Goal: Check status: Check status

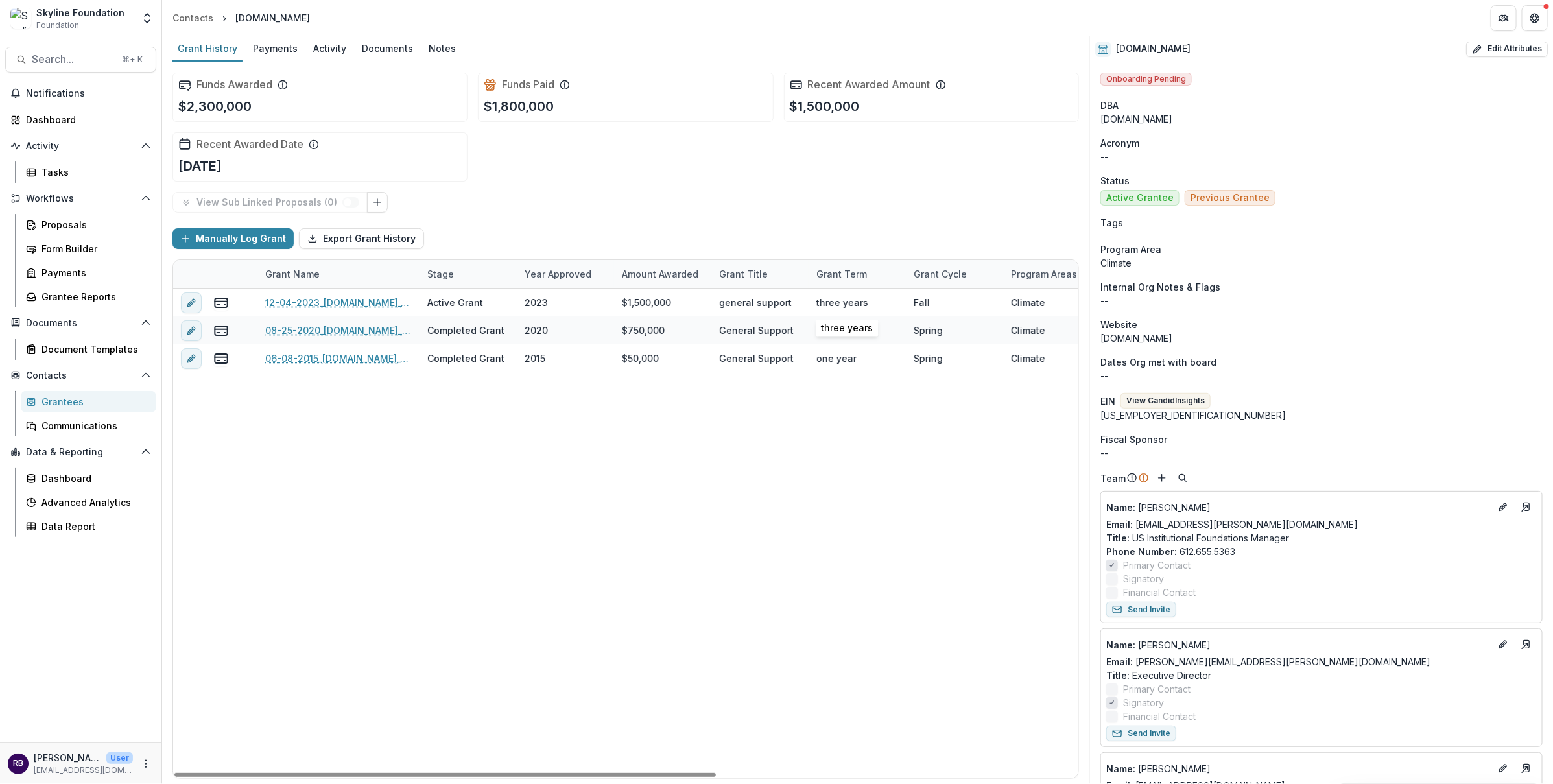
scroll to position [8, 0]
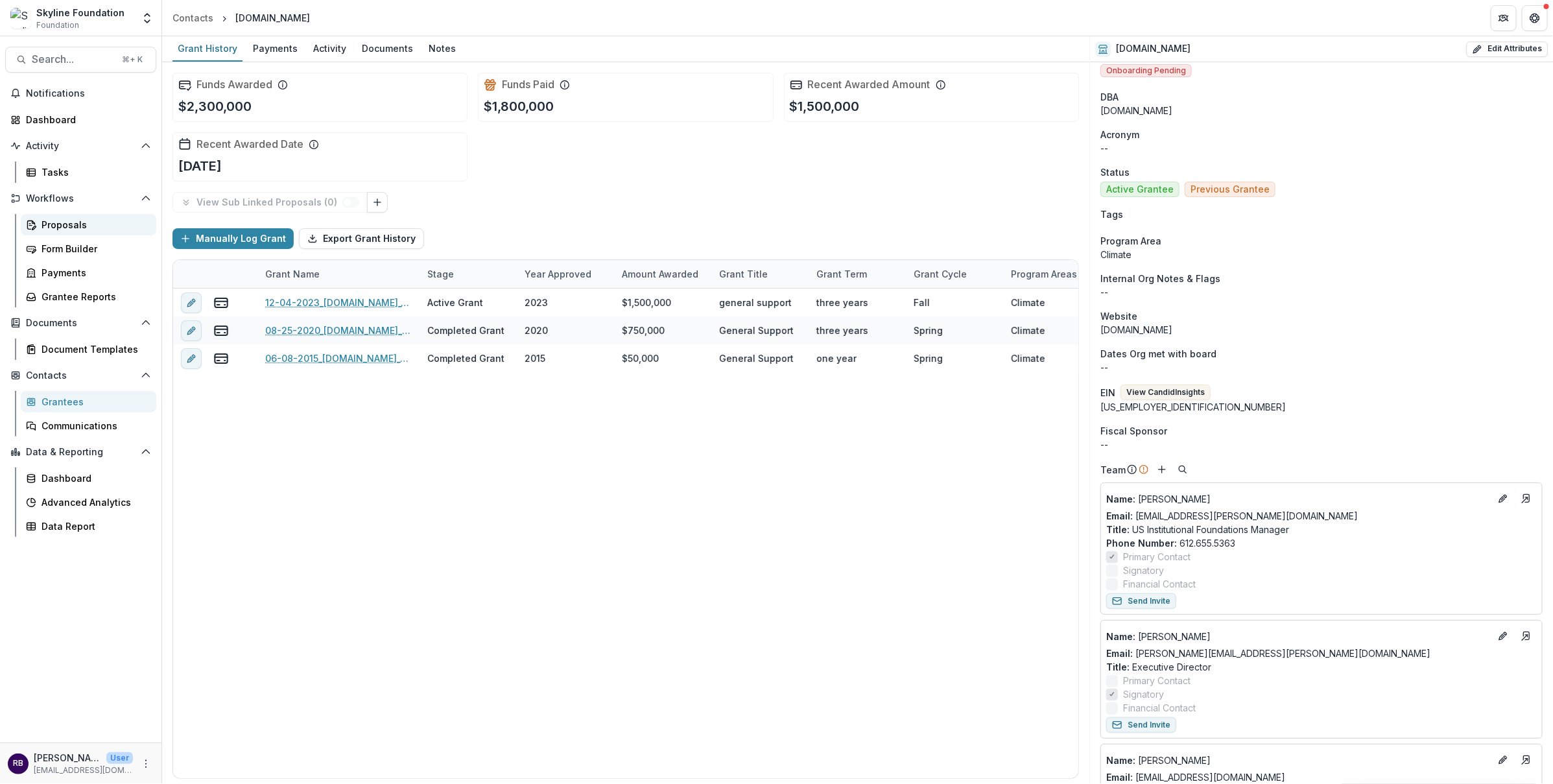
click at [97, 230] on div "Proposals" at bounding box center [93, 225] width 104 height 13
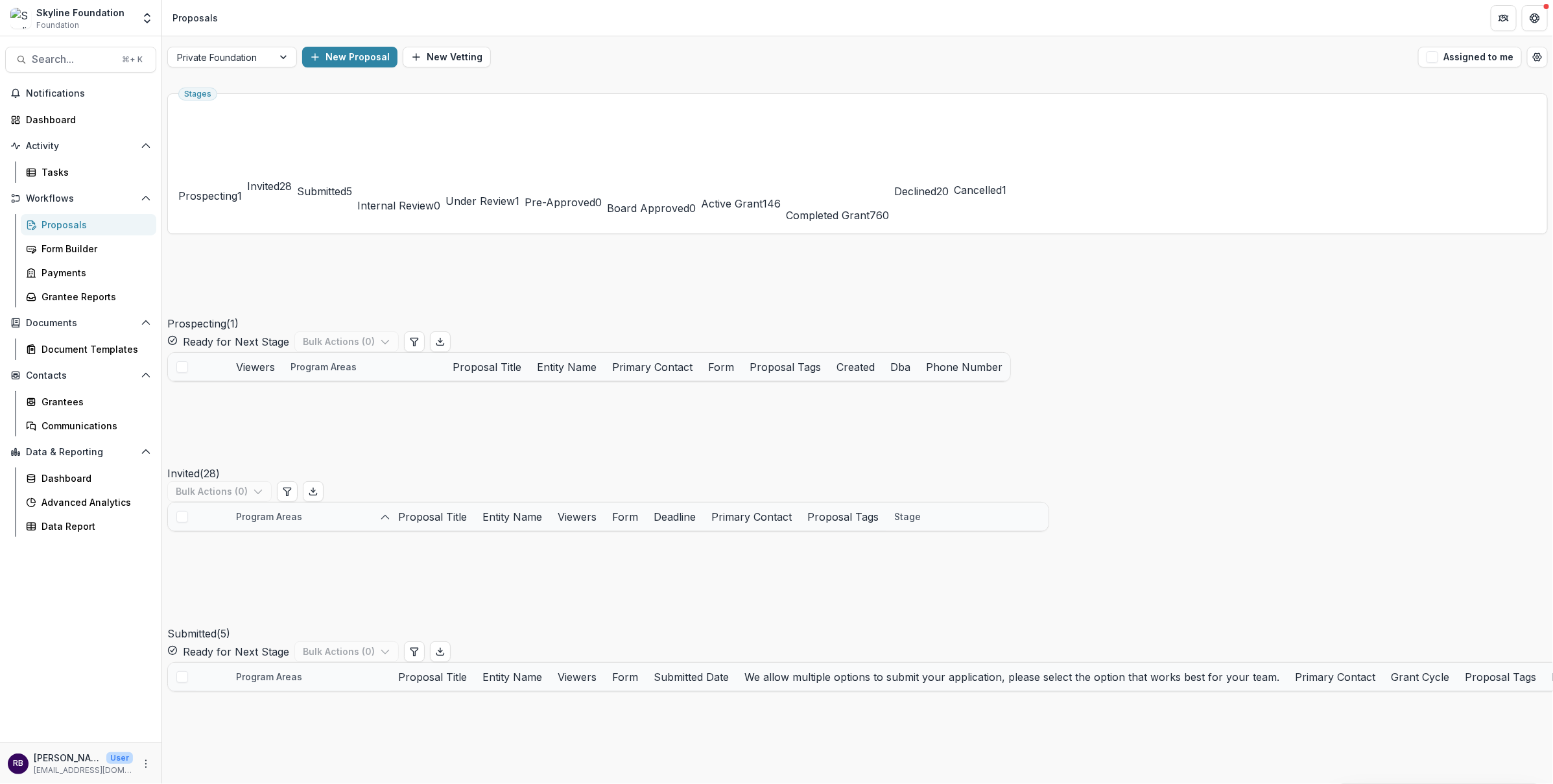
click at [280, 179] on span "Invited" at bounding box center [263, 185] width 32 height 13
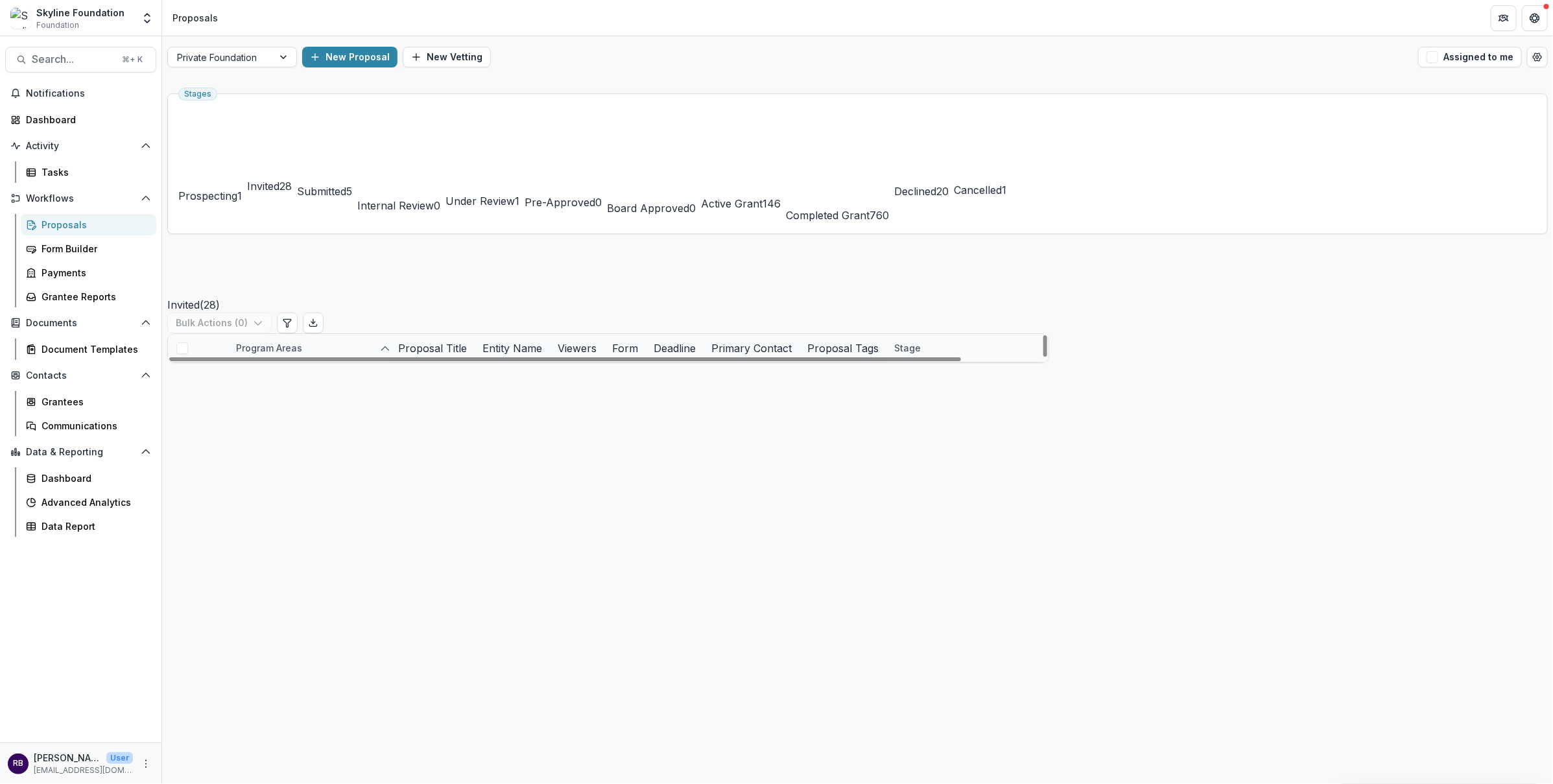
click at [346, 184] on span "Submitted" at bounding box center [322, 190] width 50 height 13
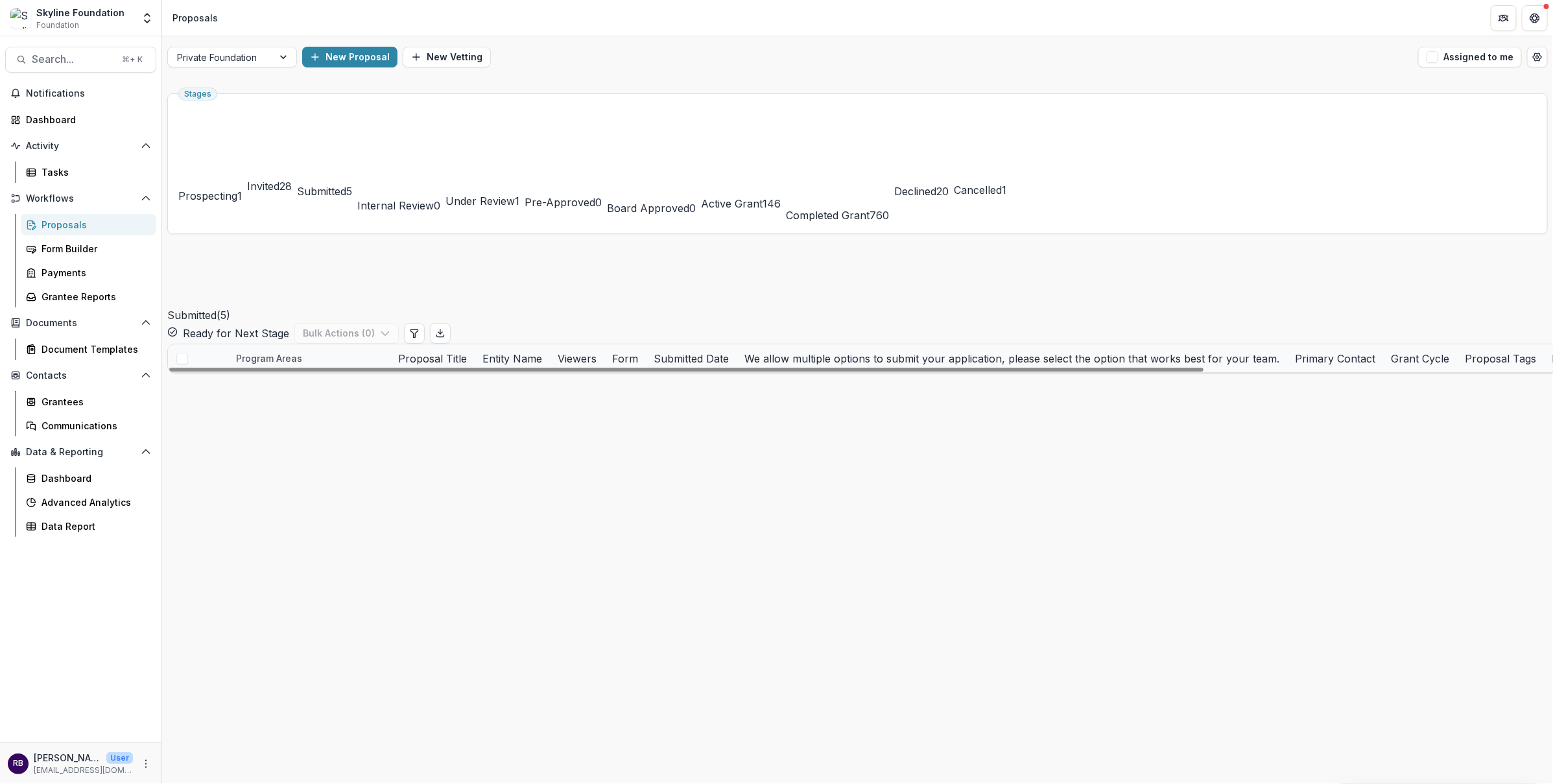
scroll to position [0, 950]
click at [440, 123] on button "Internal Review 0" at bounding box center [398, 163] width 83 height 119
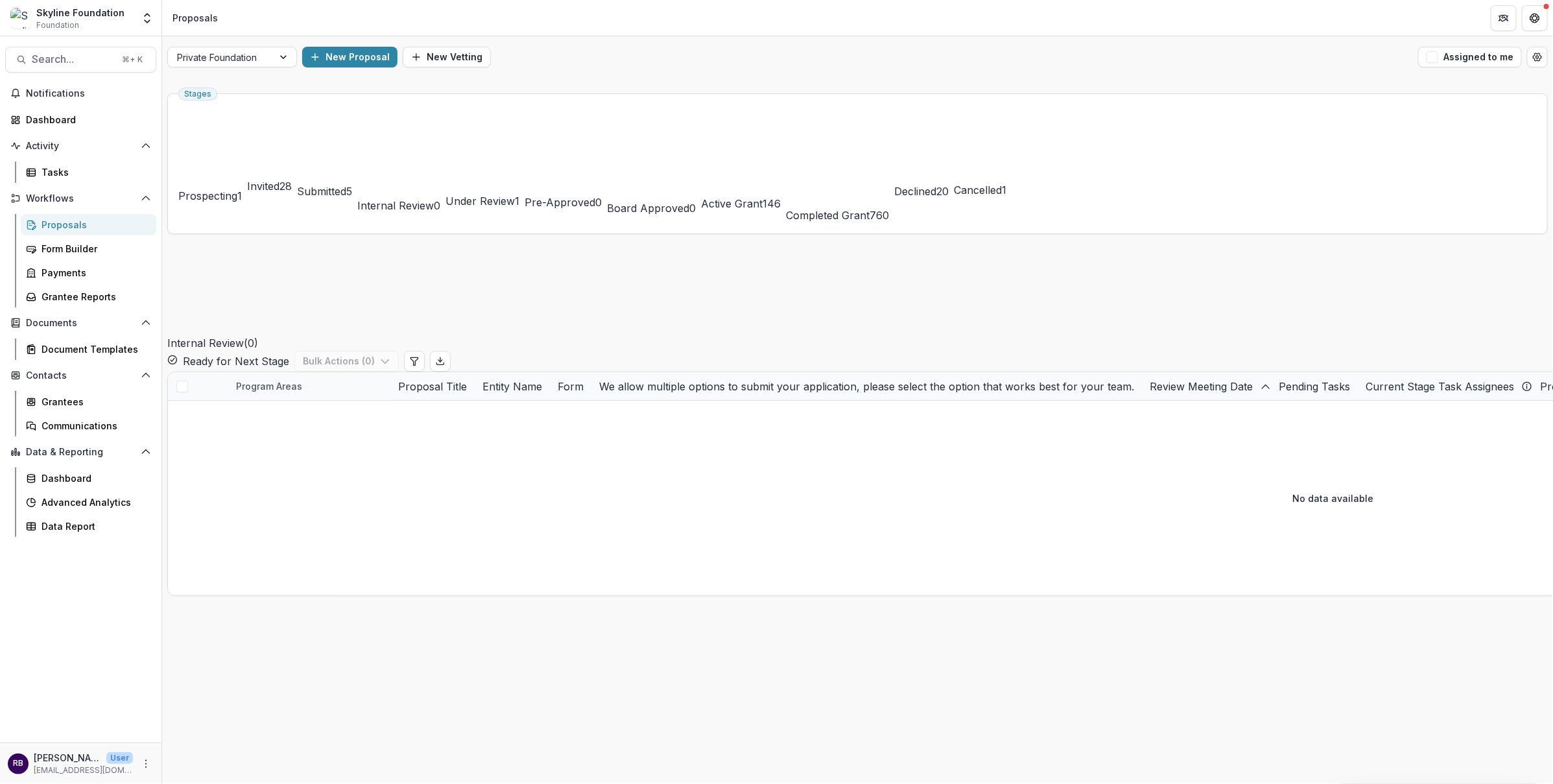
click at [515, 195] on span "Under Review" at bounding box center [480, 200] width 69 height 13
